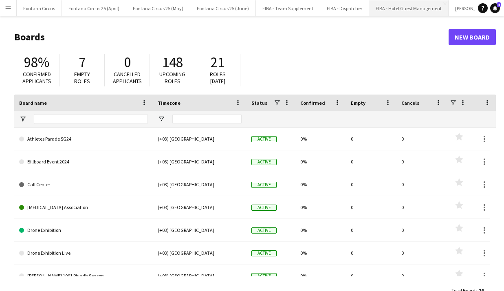
click at [405, 10] on button "FIBA - Hotel Guest Management Close" at bounding box center [408, 8] width 79 height 16
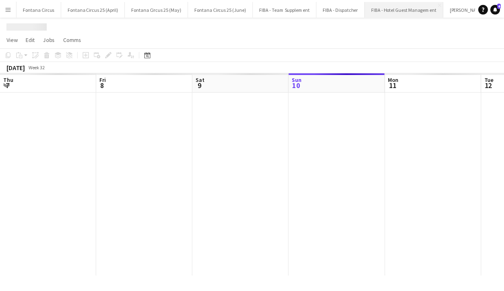
scroll to position [0, 195]
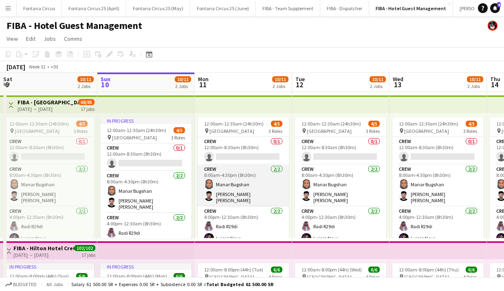
click at [237, 195] on app-card-role "Crew [DATE] 8:00am-4:30pm (8h30m) Manar [PERSON_NAME] [PERSON_NAME]" at bounding box center [243, 186] width 91 height 42
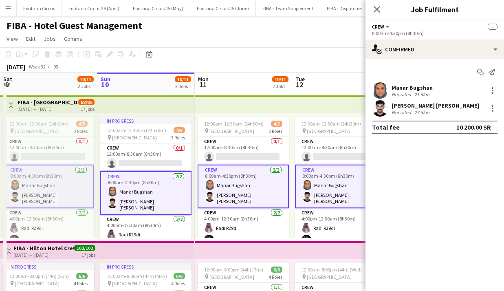
click at [236, 187] on app-card-role "Crew [DATE] 8:00am-4:30pm (8h30m) Manar [PERSON_NAME] [PERSON_NAME]" at bounding box center [243, 187] width 91 height 44
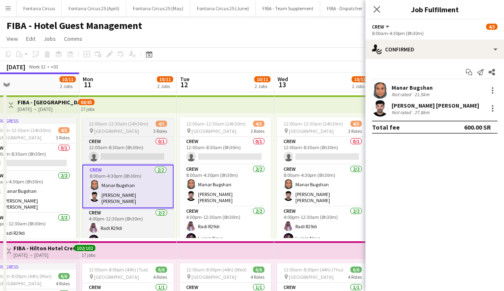
scroll to position [0, 310]
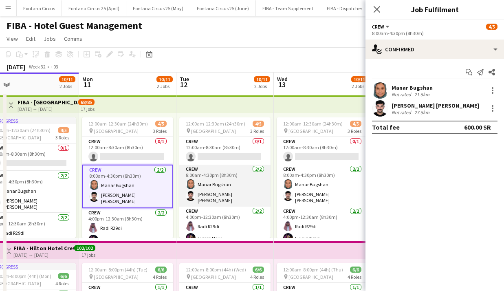
click at [222, 184] on app-card-role "Crew [DATE] 8:00am-4:30pm (8h30m) Manar [PERSON_NAME] [PERSON_NAME]" at bounding box center [224, 186] width 91 height 42
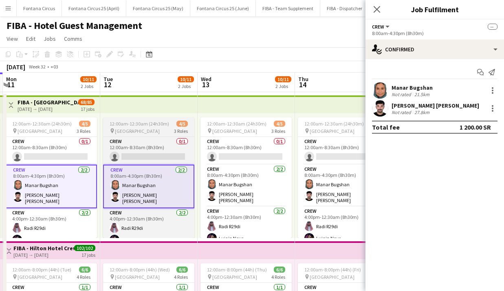
click at [222, 184] on app-card-role "Crew [DATE] 8:00am-4:30pm (8h30m) Manar [PERSON_NAME] [PERSON_NAME]" at bounding box center [245, 186] width 91 height 42
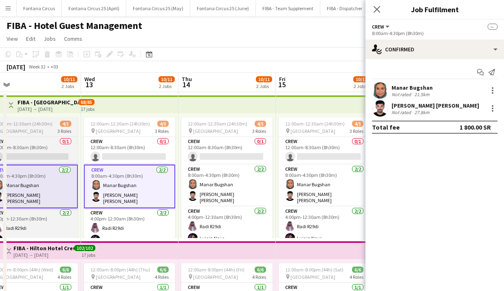
click at [222, 184] on app-card-role "Crew [DATE] 8:00am-4:30pm (8h30m) Manar [PERSON_NAME] [PERSON_NAME]" at bounding box center [226, 186] width 91 height 42
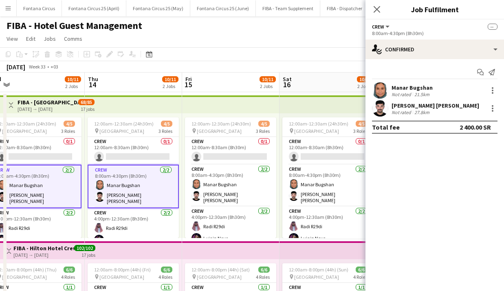
click at [222, 184] on app-card-role "Crew [DATE] 8:00am-4:30pm (8h30m) Manar [PERSON_NAME] [PERSON_NAME]" at bounding box center [230, 186] width 91 height 42
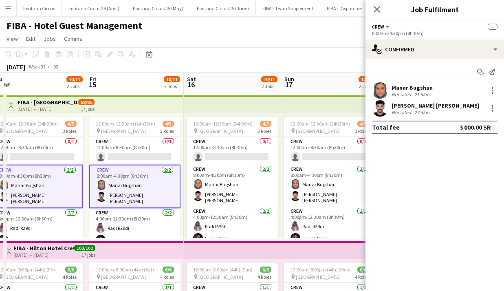
scroll to position [0, 309]
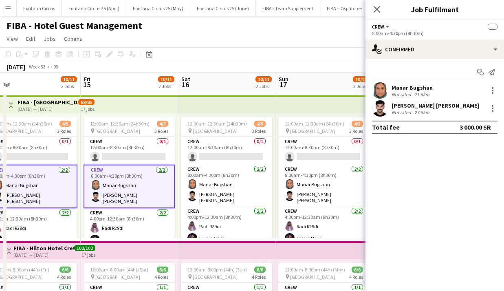
click at [222, 184] on app-card-role "Crew [DATE] 8:00am-4:30pm (8h30m) Manar [PERSON_NAME] [PERSON_NAME]" at bounding box center [226, 186] width 91 height 42
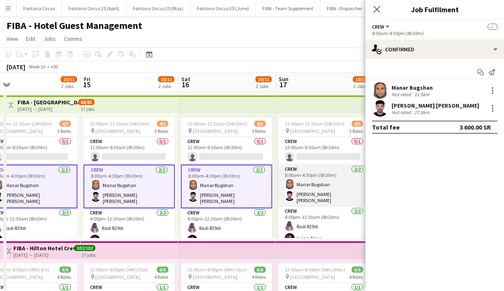
click at [306, 180] on app-card-role "Crew [DATE] 8:00am-4:30pm (8h30m) Manar [PERSON_NAME] [PERSON_NAME]" at bounding box center [323, 186] width 91 height 42
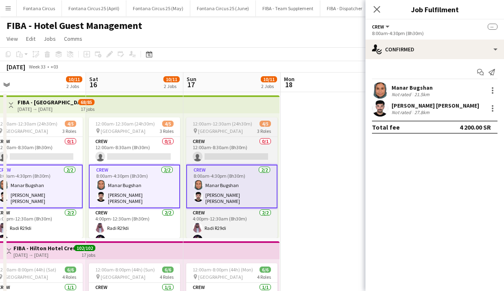
scroll to position [0, 213]
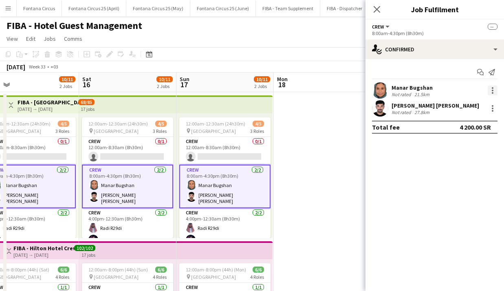
click at [493, 90] on div at bounding box center [493, 91] width 2 height 2
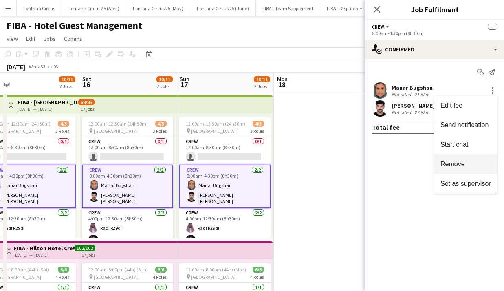
click at [450, 162] on span "Remove" at bounding box center [452, 164] width 24 height 7
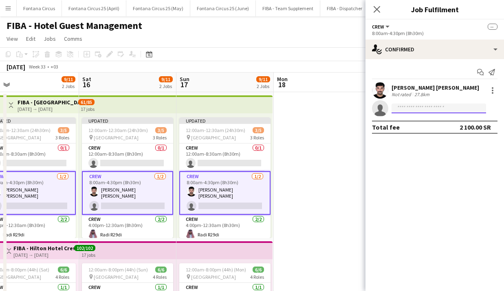
click at [433, 110] on input at bounding box center [438, 108] width 95 height 10
type input "*"
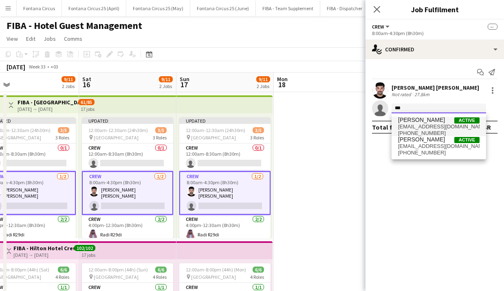
type input "***"
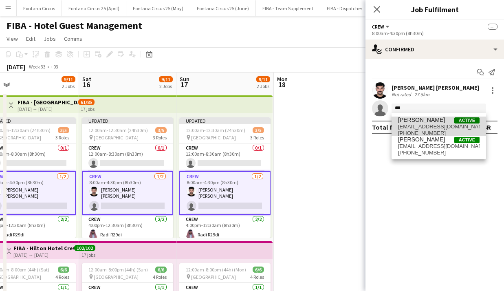
click at [430, 125] on span "[EMAIL_ADDRESS][DOMAIN_NAME]" at bounding box center [438, 126] width 81 height 7
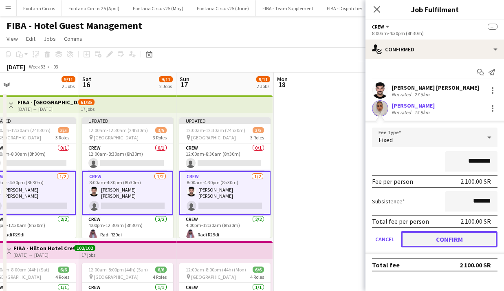
click at [435, 241] on button "Confirm" at bounding box center [449, 239] width 97 height 16
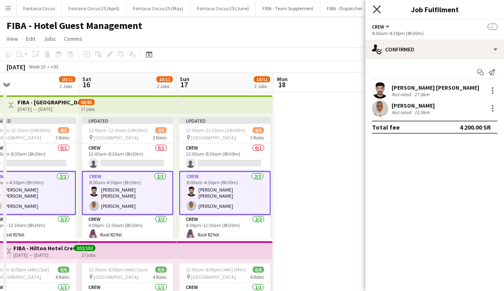
click at [375, 11] on icon at bounding box center [377, 9] width 8 height 8
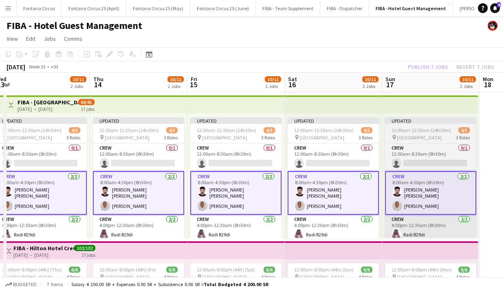
scroll to position [0, 402]
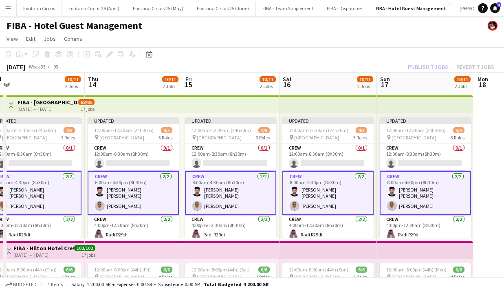
click at [425, 67] on div "Publish 7 jobs Revert 7 jobs" at bounding box center [451, 67] width 106 height 11
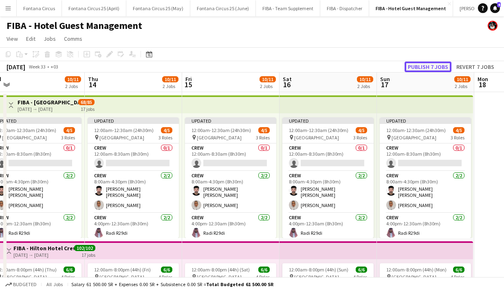
click at [425, 67] on button "Publish 7 jobs" at bounding box center [428, 67] width 47 height 11
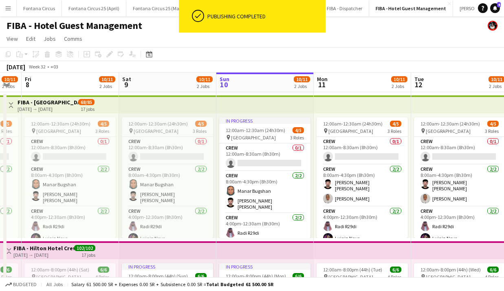
scroll to position [0, 220]
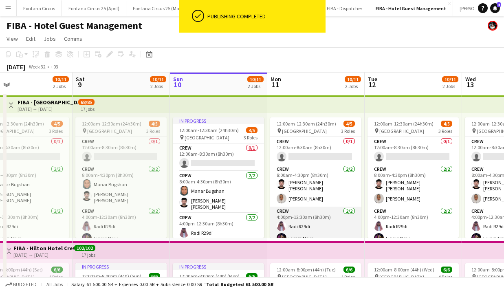
click at [297, 207] on app-card-role "Crew [DATE] 4:00pm-12:30am (8h30m) Radi R29di Lujain Nour" at bounding box center [315, 227] width 91 height 40
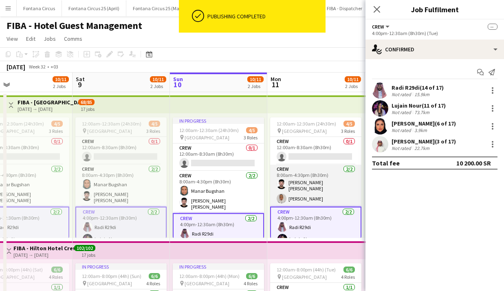
click at [293, 187] on app-card-role "Crew [DATE] 8:00am-4:30pm (8h30m) [PERSON_NAME] [PERSON_NAME] [PERSON_NAME]" at bounding box center [315, 186] width 91 height 42
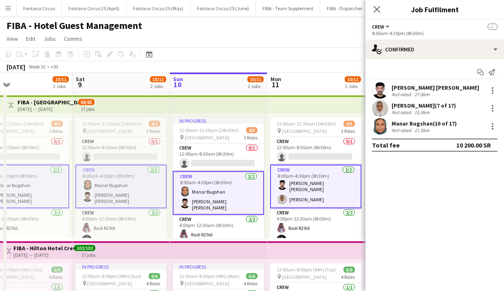
click at [409, 106] on div "[PERSON_NAME] (7 of 17)" at bounding box center [423, 105] width 64 height 7
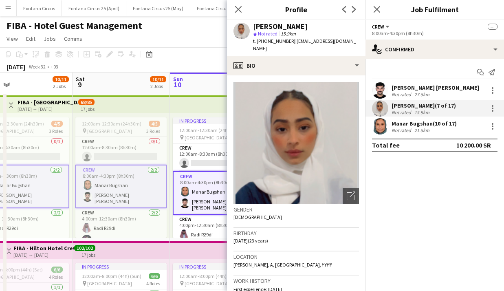
click at [258, 27] on div "[PERSON_NAME]" at bounding box center [280, 26] width 55 height 7
copy div "[PERSON_NAME]"
